Goal: Transaction & Acquisition: Purchase product/service

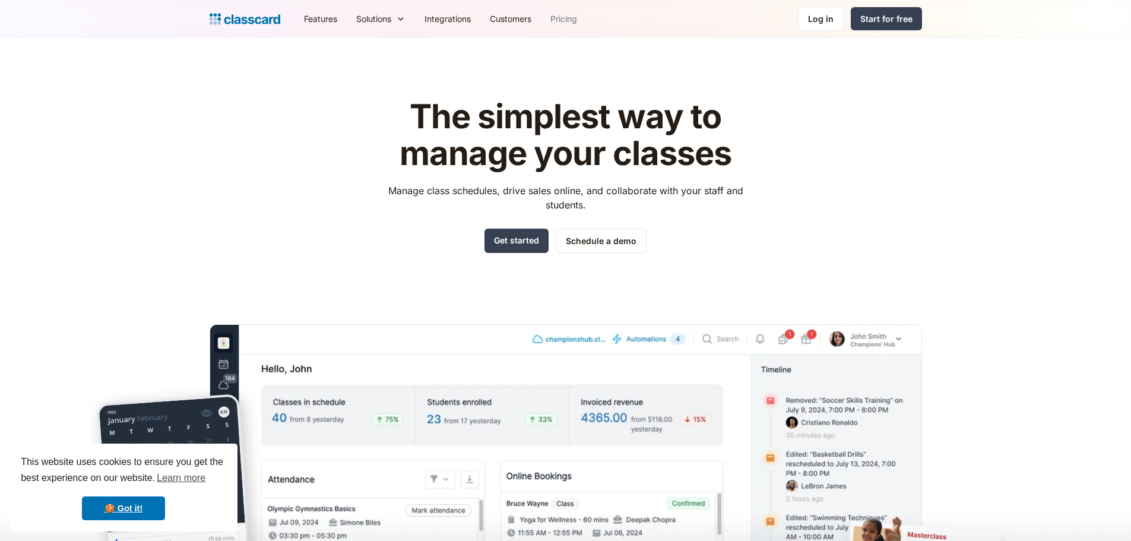
click at [572, 10] on link "Pricing" at bounding box center [564, 18] width 46 height 27
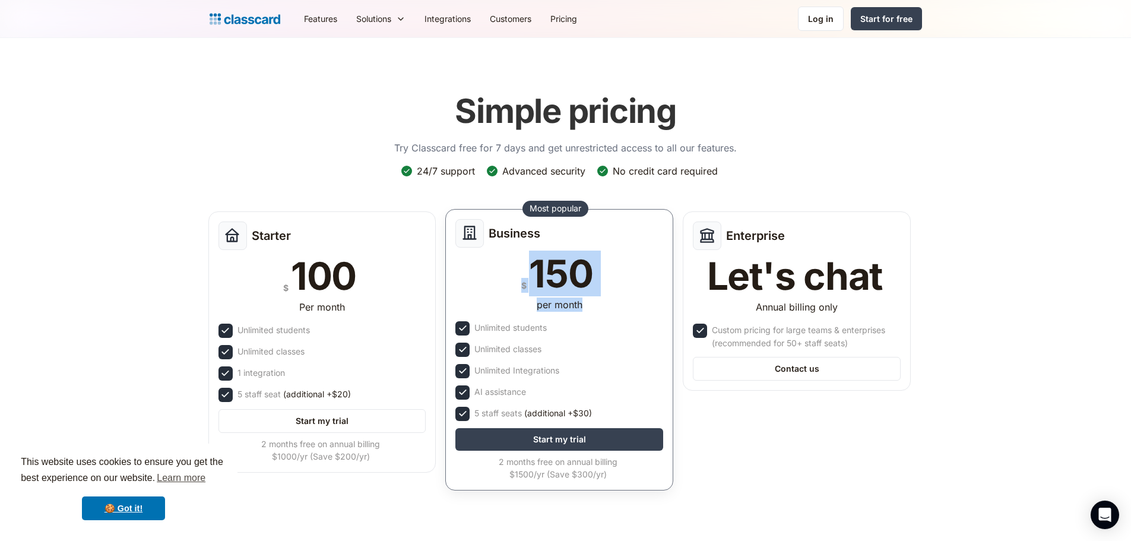
drag, startPoint x: 614, startPoint y: 316, endPoint x: 502, endPoint y: 276, distance: 119.3
click at [502, 276] on div "Business $ 150 per month Unlimited students Unlimited classes Unlimited Integra…" at bounding box center [559, 349] width 228 height 281
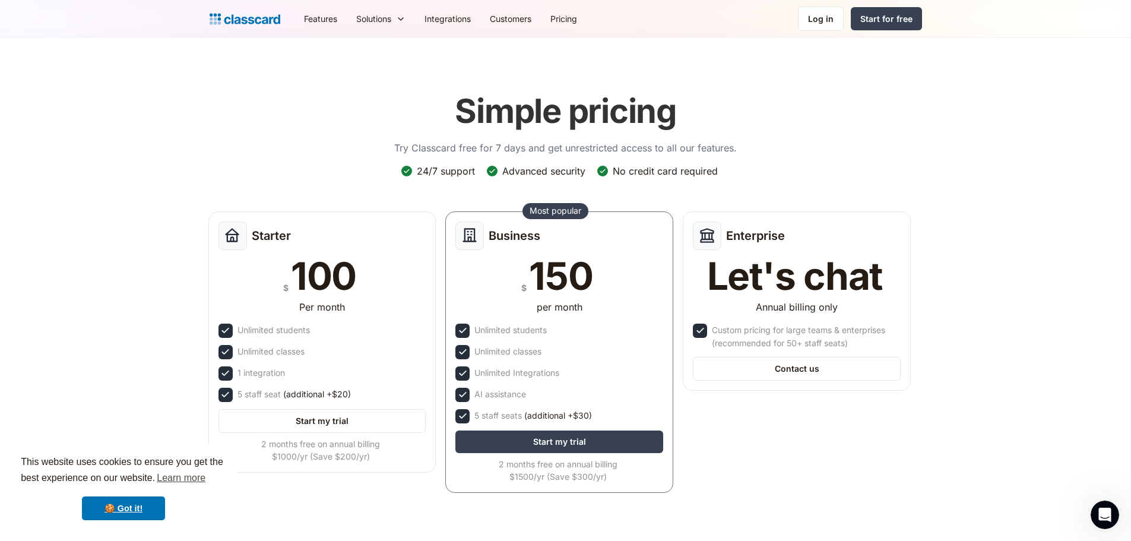
click at [200, 169] on header "Simple pricing Try Classcard free for 7 days and get unrestricted access to all…" at bounding box center [565, 301] width 1131 height 526
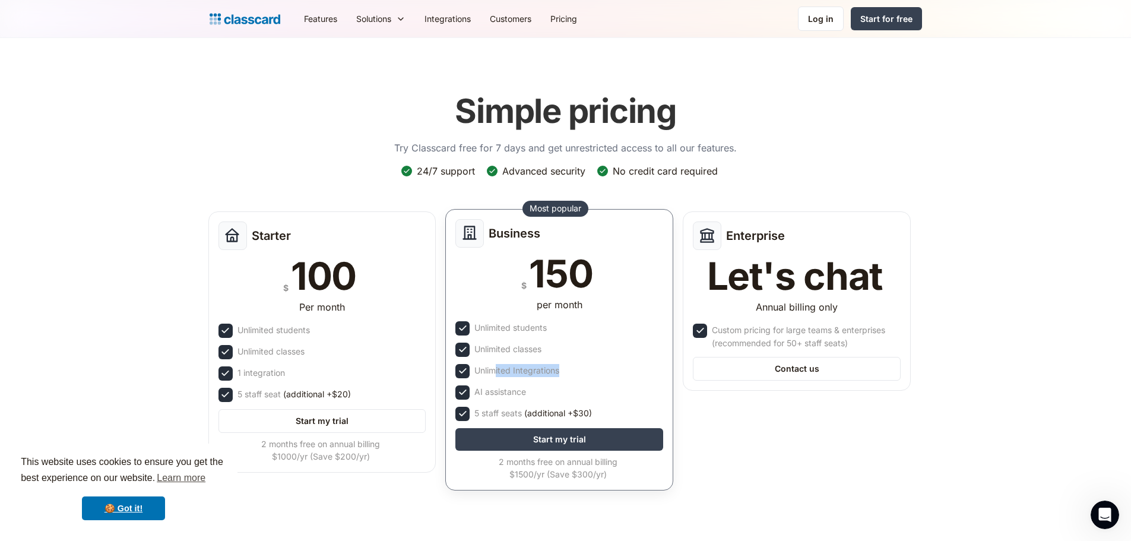
drag, startPoint x: 535, startPoint y: 372, endPoint x: 563, endPoint y: 373, distance: 28.5
click at [563, 373] on div "Unlimited Integrations" at bounding box center [559, 371] width 208 height 14
drag, startPoint x: 631, startPoint y: 479, endPoint x: 485, endPoint y: 453, distance: 147.7
click at [485, 453] on div "Business $ 150 per month Unlimited students Unlimited classes Unlimited Integra…" at bounding box center [559, 349] width 228 height 281
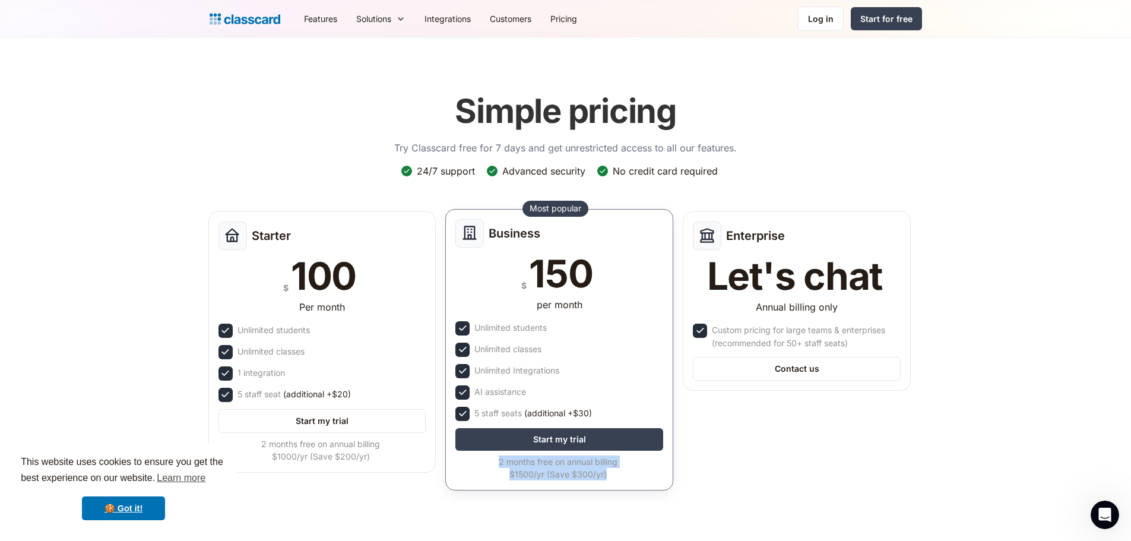
click at [539, 468] on div "2 months free on annual billing $1500/yr (Save $300/yr)" at bounding box center [557, 467] width 205 height 25
drag, startPoint x: 511, startPoint y: 477, endPoint x: 544, endPoint y: 480, distance: 32.7
click at [544, 480] on div "2 months free on annual billing $1500/yr (Save $300/yr)" at bounding box center [557, 467] width 205 height 25
